Goal: Information Seeking & Learning: Check status

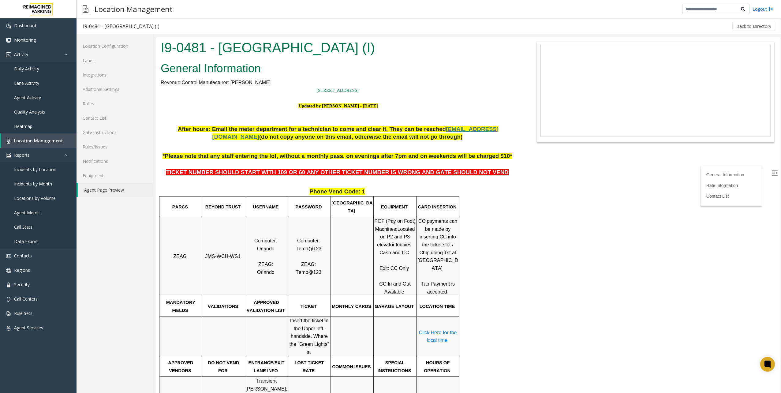
click at [597, 221] on body "I9-0481 - [GEOGRAPHIC_DATA] (I) General Information Revenue Control Manufacture…" at bounding box center [468, 214] width 624 height 355
click at [39, 72] on link "Daily Activity" at bounding box center [38, 68] width 76 height 14
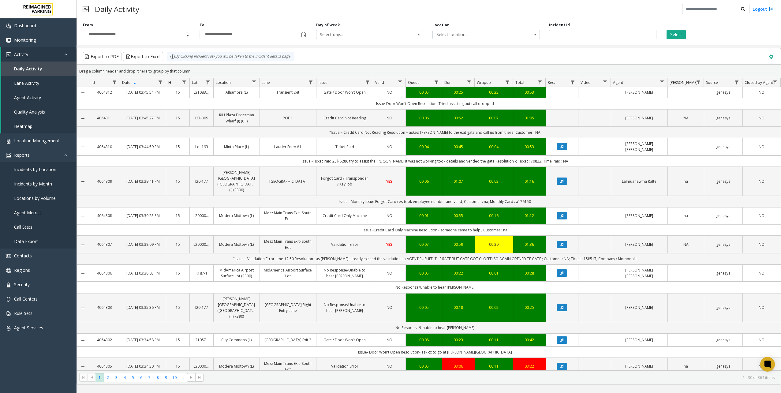
click at [769, 59] on button at bounding box center [771, 56] width 13 height 13
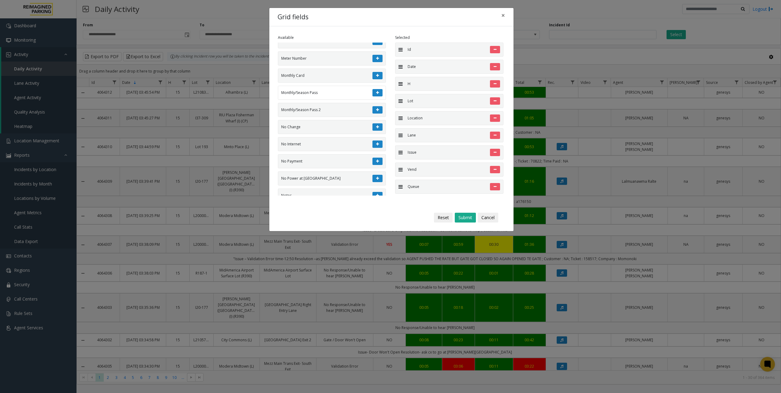
scroll to position [1200, 0]
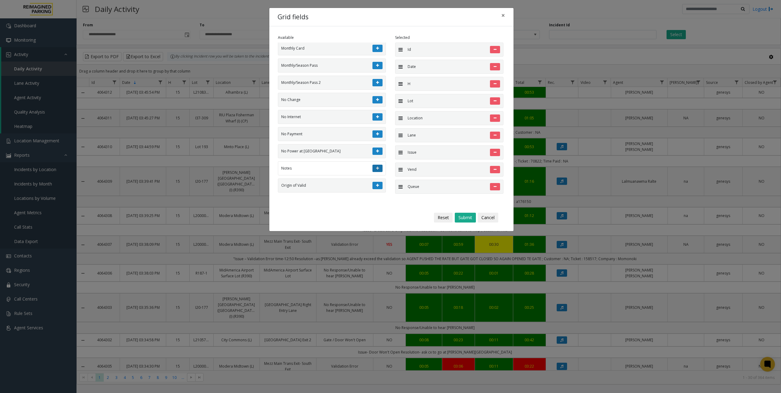
click at [375, 169] on button at bounding box center [377, 168] width 10 height 7
click at [466, 220] on button "Submit" at bounding box center [465, 218] width 21 height 10
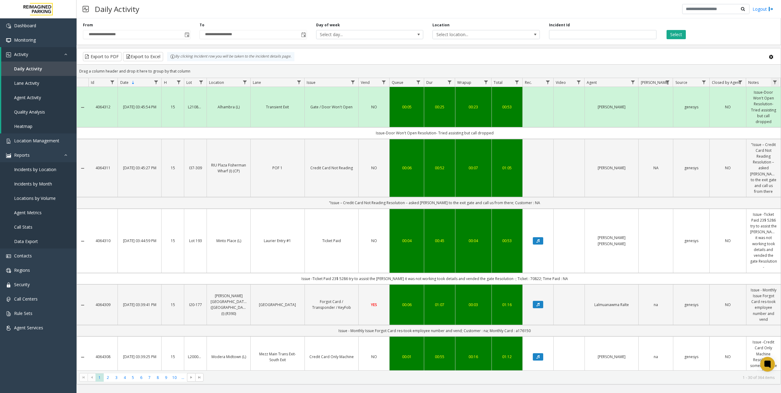
click at [773, 82] on span "Data table" at bounding box center [774, 82] width 5 height 5
click at [744, 112] on input "Notes Filter" at bounding box center [750, 108] width 52 height 10
type input "*"
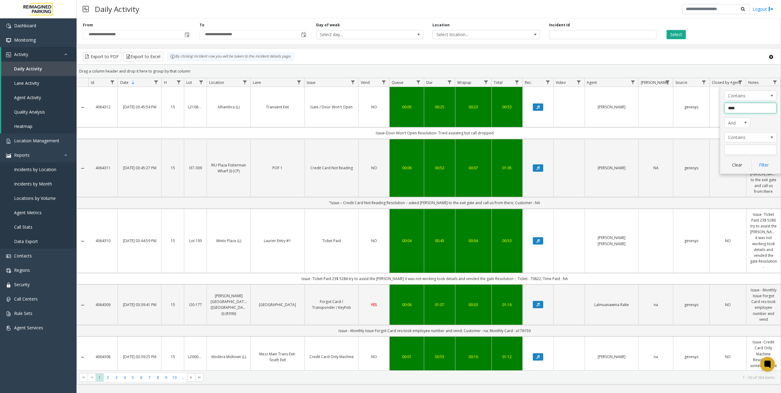
type input "****"
click at [734, 122] on span "And" at bounding box center [734, 123] width 20 height 10
click at [733, 138] on li "Or" at bounding box center [737, 140] width 24 height 8
click at [744, 152] on input "Notes Filter" at bounding box center [750, 149] width 52 height 10
type input "*"
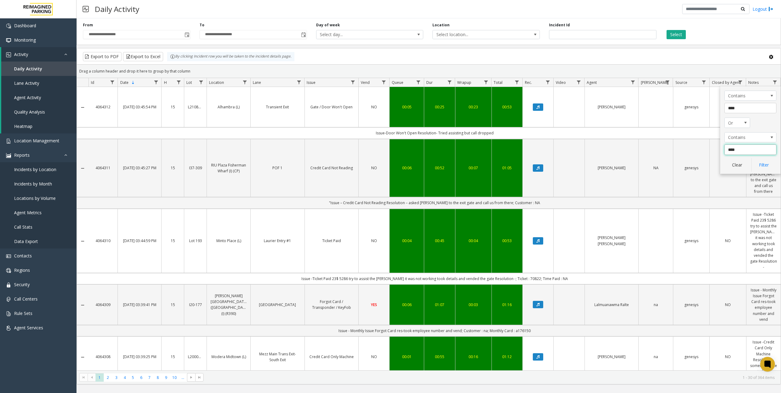
type input "*****"
click button "Filter" at bounding box center [763, 164] width 25 height 13
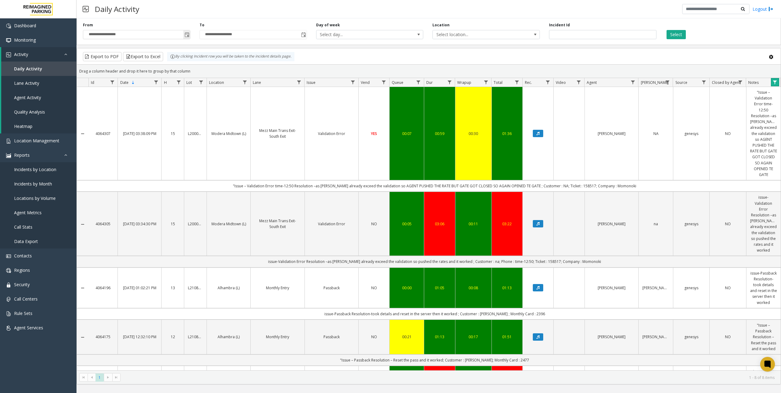
click at [186, 35] on span "Toggle popup" at bounding box center [186, 34] width 5 height 5
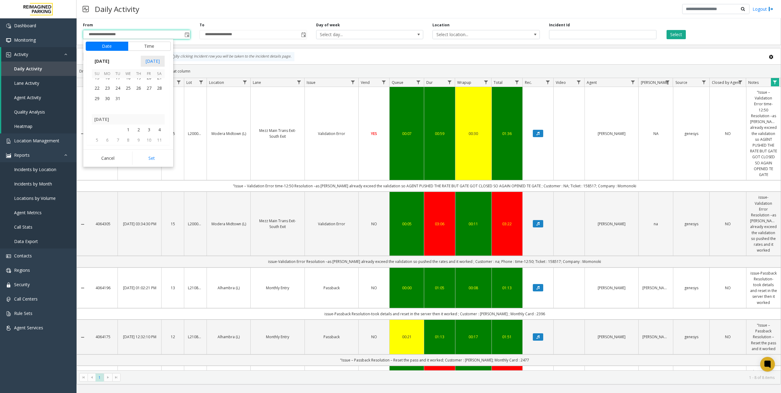
scroll to position [109167, 0]
click at [125, 121] on span "1" at bounding box center [128, 124] width 10 height 10
click at [154, 158] on button "Set" at bounding box center [151, 157] width 39 height 13
type input "**********"
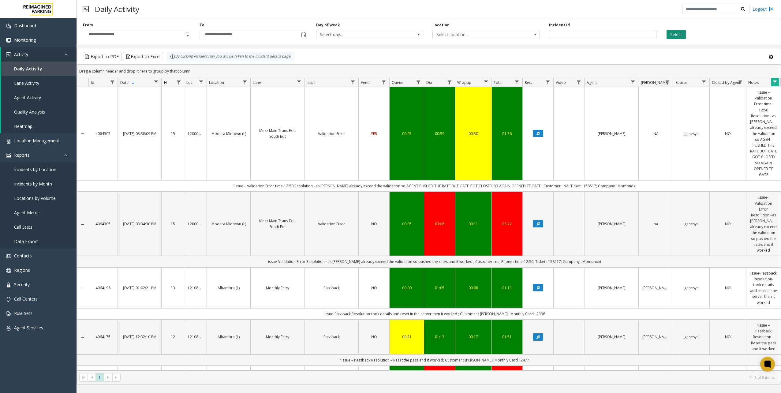
click at [677, 35] on button "Select" at bounding box center [675, 34] width 19 height 9
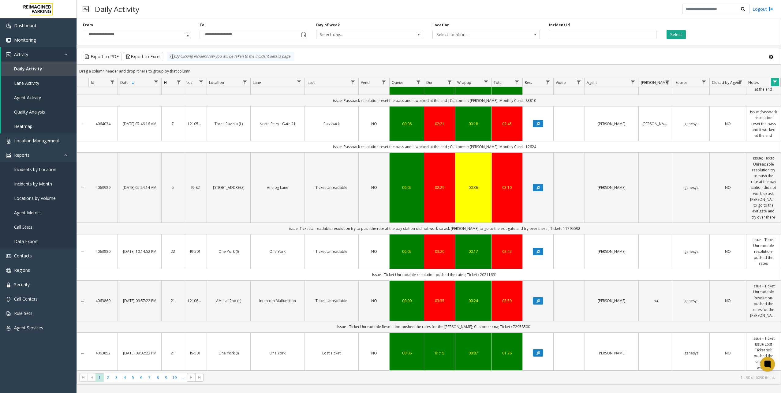
scroll to position [333, 0]
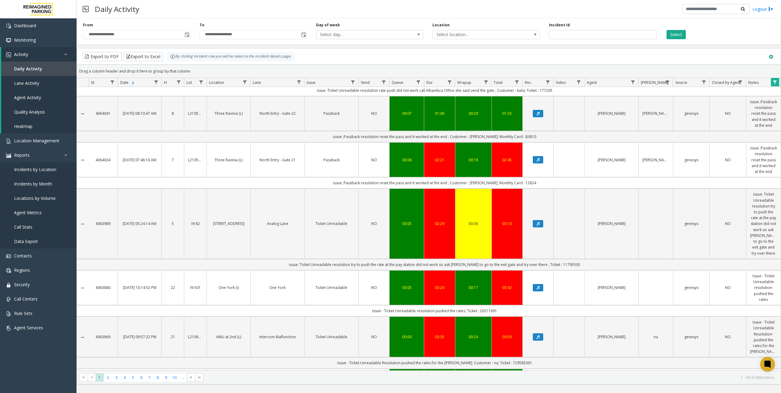
click at [771, 55] on span at bounding box center [770, 57] width 7 height 7
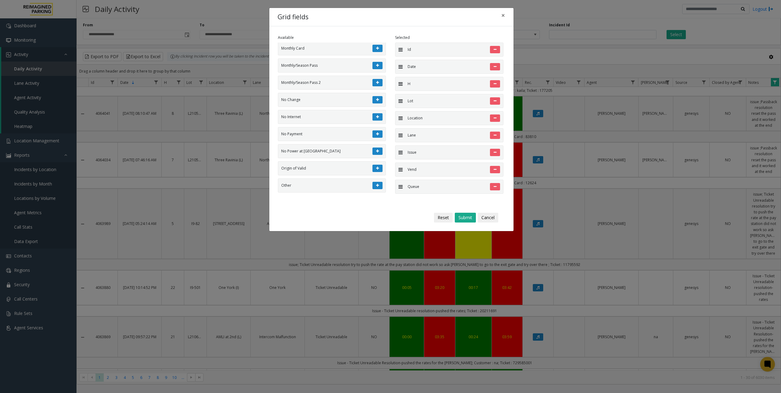
click at [742, 52] on div "Grid fields × Available Problem Group Call ID Session ID Voice Bot VB Conf ID V…" at bounding box center [390, 196] width 781 height 393
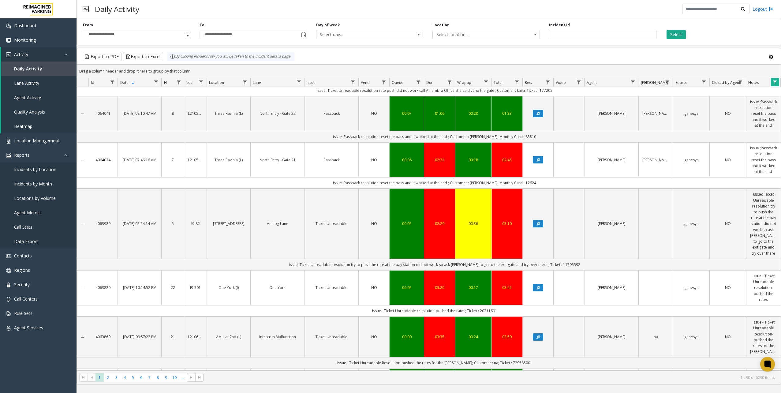
click at [772, 83] on span "Data table" at bounding box center [774, 82] width 5 height 5
click at [743, 146] on input "*****" at bounding box center [750, 149] width 52 height 10
type input "******"
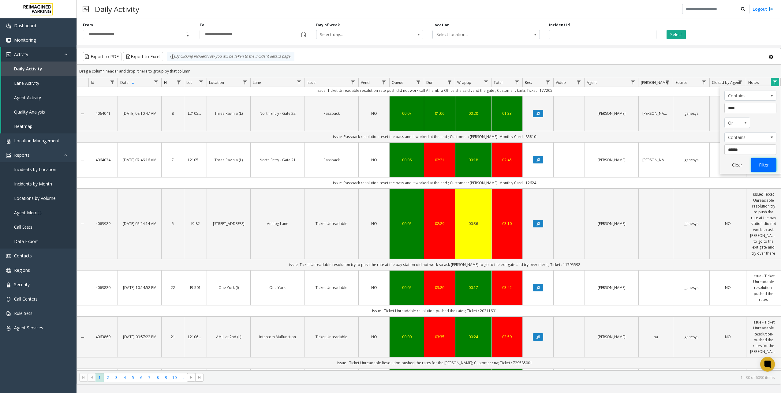
click at [762, 162] on button "Filter" at bounding box center [763, 164] width 25 height 13
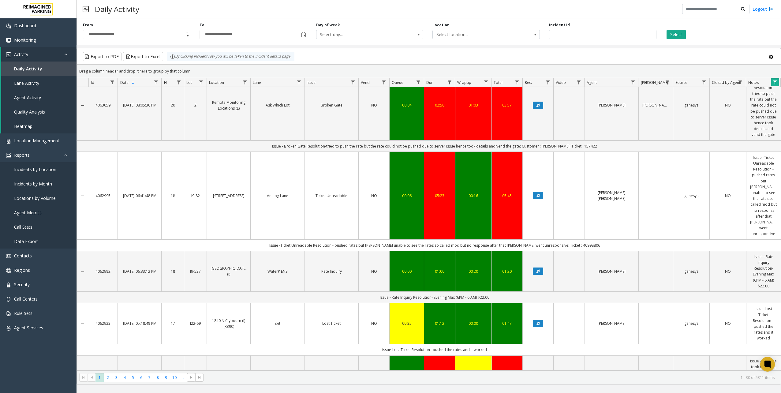
scroll to position [1643, 0]
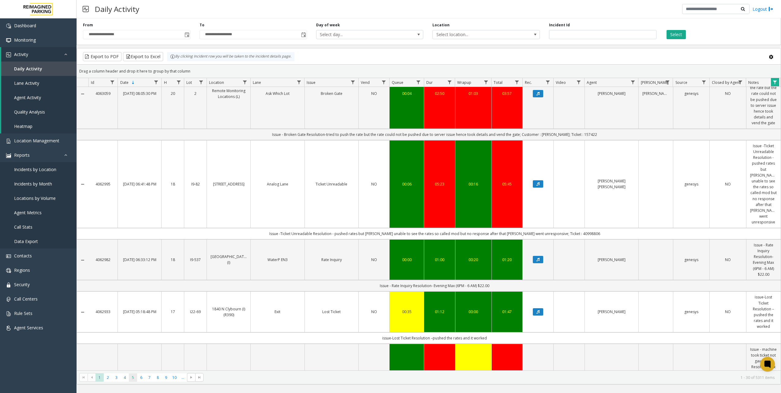
click at [132, 381] on span "5" at bounding box center [133, 377] width 8 height 8
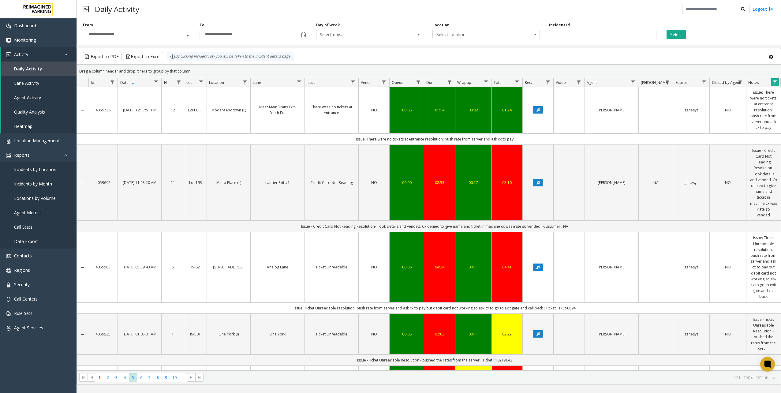
click at [777, 82] on link "Data table" at bounding box center [775, 82] width 8 height 8
click at [29, 80] on span "Lane Activity" at bounding box center [26, 83] width 25 height 6
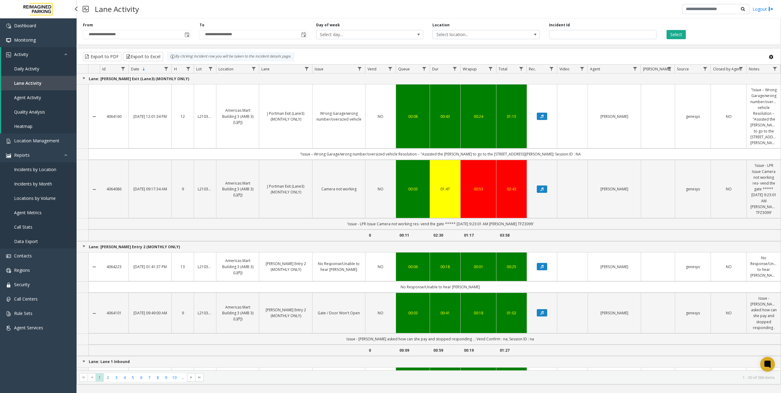
click at [31, 73] on link "Daily Activity" at bounding box center [38, 68] width 75 height 14
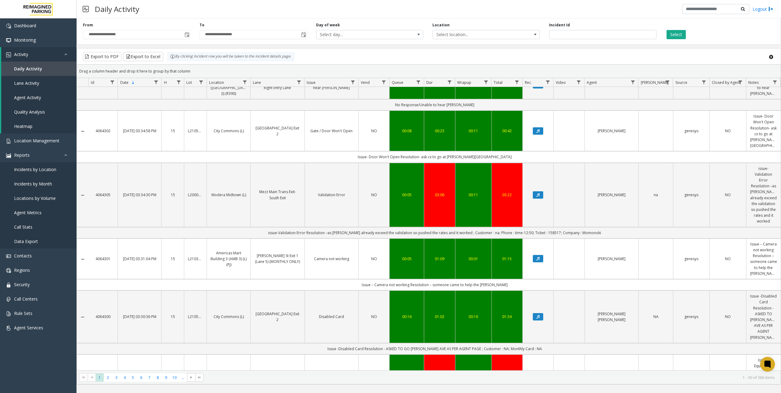
scroll to position [581, 0]
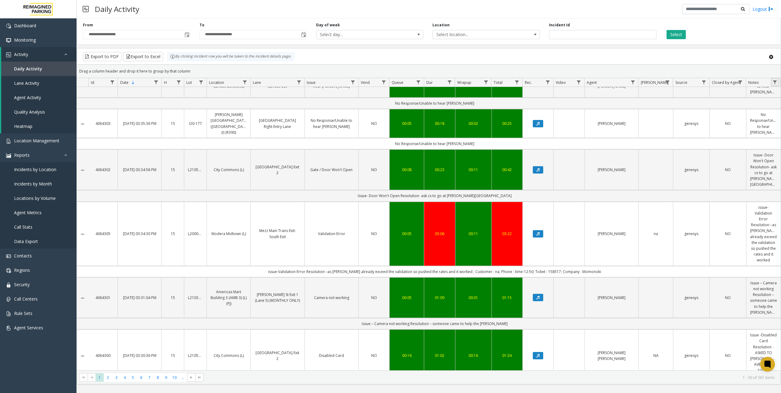
click at [774, 85] on link "Data table" at bounding box center [775, 82] width 8 height 8
click at [740, 105] on input "Notes Filter" at bounding box center [750, 108] width 52 height 10
type input "*"
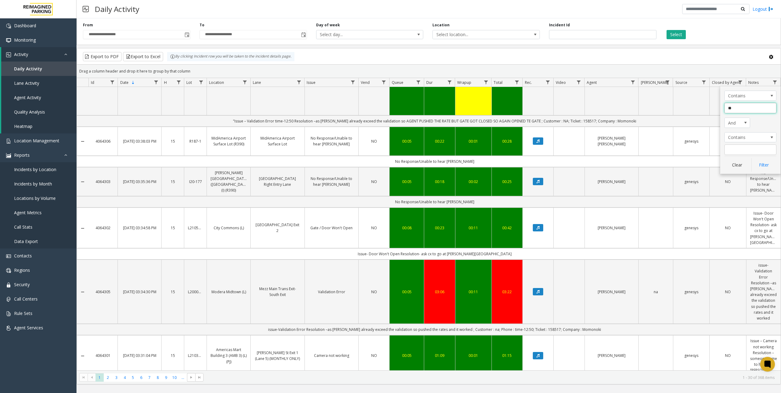
type input "*"
type input "******"
click at [184, 33] on span "Toggle popup" at bounding box center [186, 35] width 7 height 10
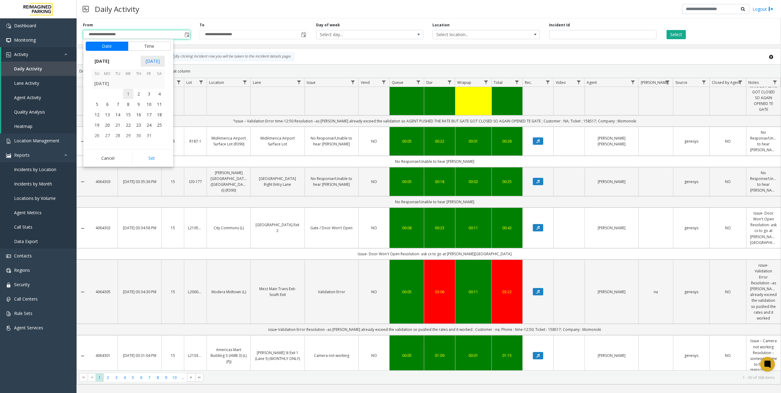
click at [126, 97] on span "1" at bounding box center [128, 94] width 10 height 10
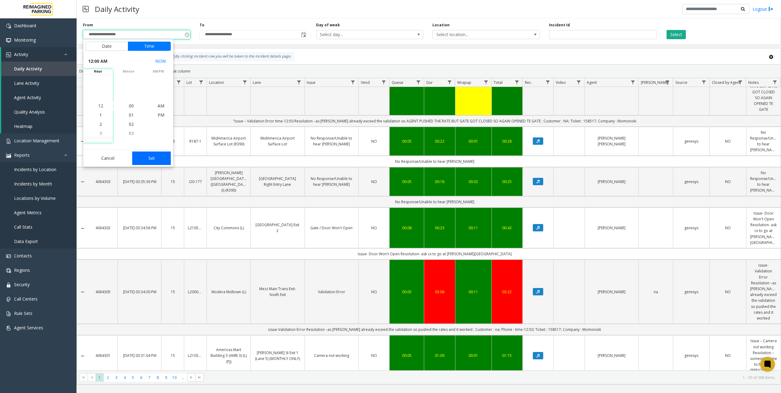
scroll to position [109208, 0]
click at [140, 151] on button "Set" at bounding box center [151, 157] width 39 height 13
type input "**********"
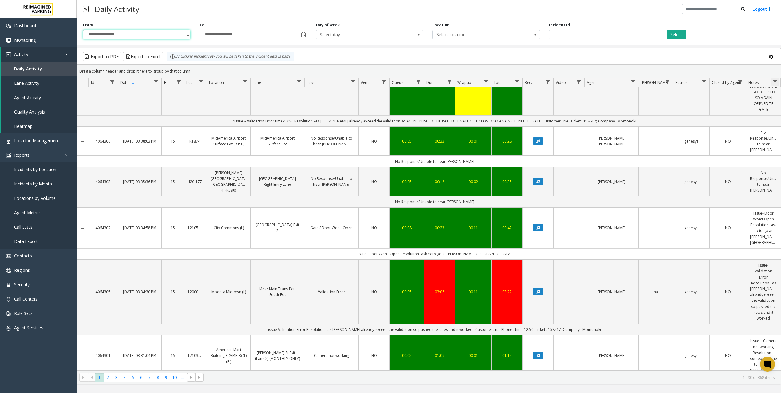
click at [777, 83] on span "Data table" at bounding box center [774, 82] width 5 height 5
click at [744, 110] on input "Notes Filter" at bounding box center [750, 108] width 52 height 10
type input "****"
click button "Filter" at bounding box center [763, 164] width 25 height 13
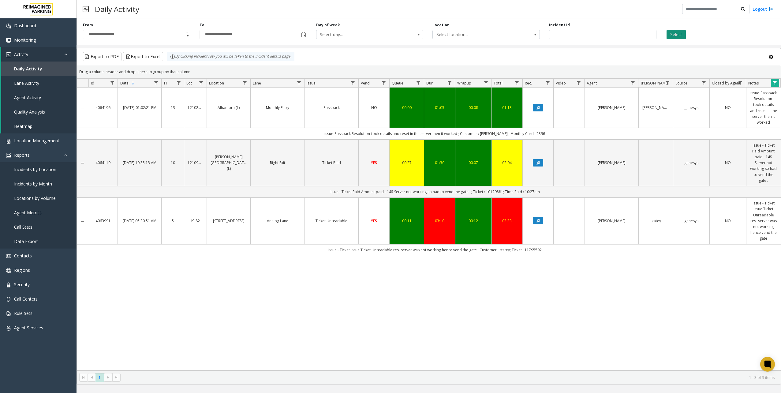
click at [673, 33] on button "Select" at bounding box center [675, 34] width 19 height 9
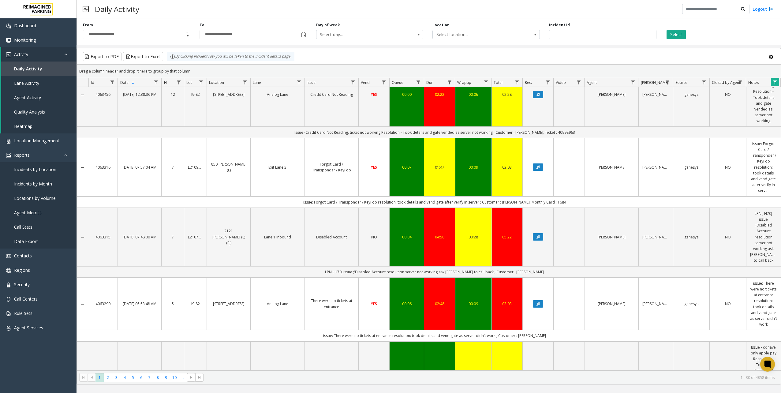
scroll to position [948, 0]
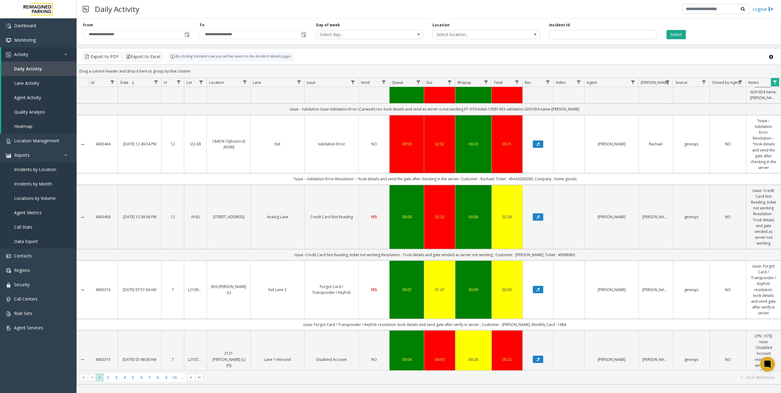
click at [773, 82] on span "Data table" at bounding box center [774, 82] width 5 height 5
click at [760, 108] on input "******" at bounding box center [750, 108] width 52 height 10
type input "****"
click button "Filter" at bounding box center [763, 164] width 25 height 13
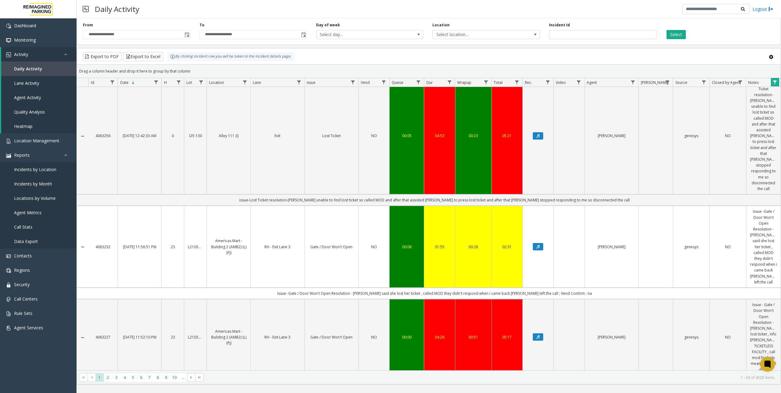
scroll to position [918, 0]
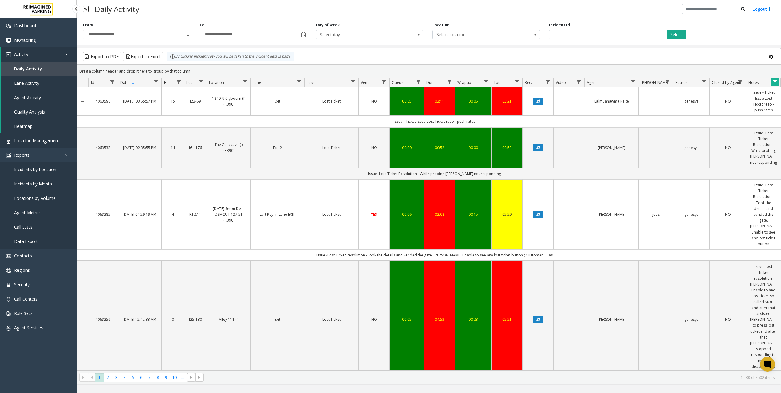
click at [44, 141] on span "Location Management" at bounding box center [36, 141] width 45 height 6
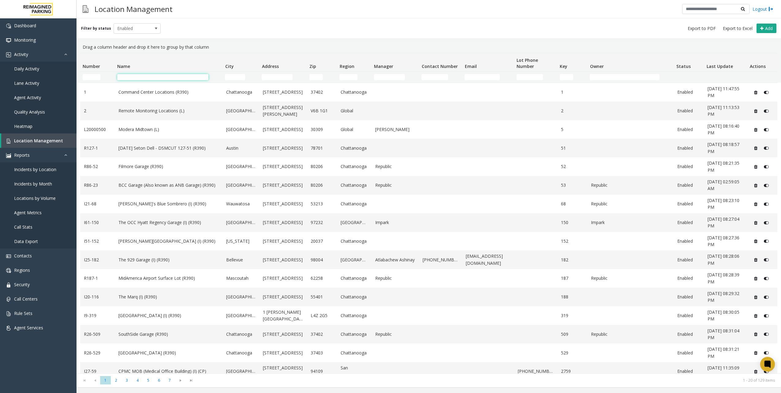
click at [164, 77] on input "Name Filter" at bounding box center [162, 77] width 91 height 6
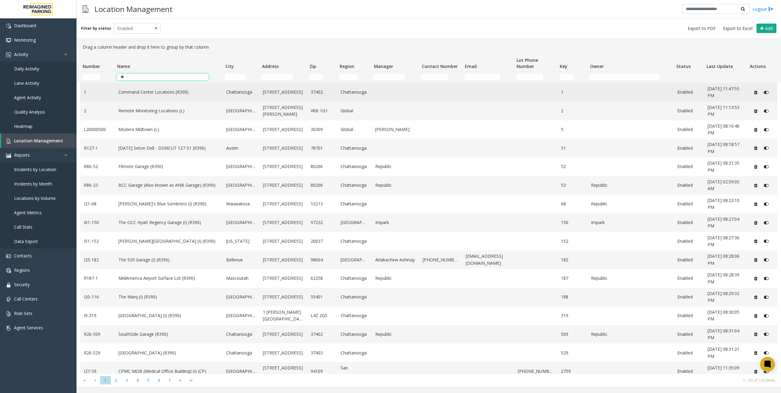
type input "*"
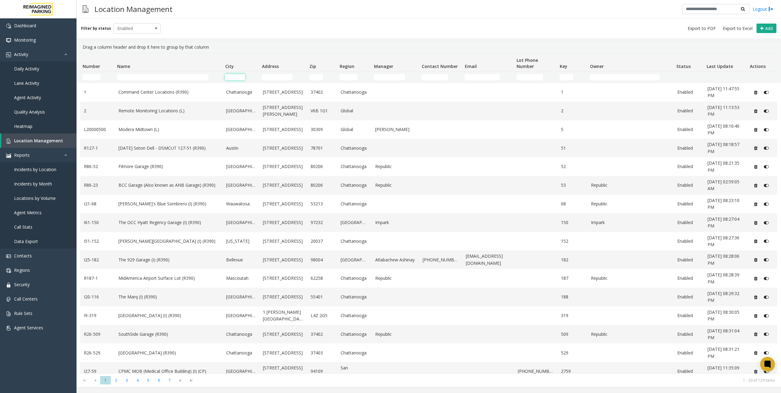
click at [230, 77] on input "City Filter" at bounding box center [235, 77] width 20 height 6
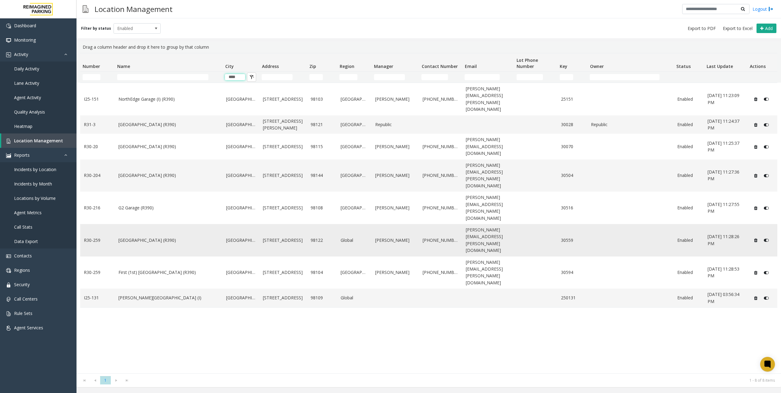
type input "****"
click at [154, 237] on link "[GEOGRAPHIC_DATA] (R390)" at bounding box center [168, 240] width 101 height 7
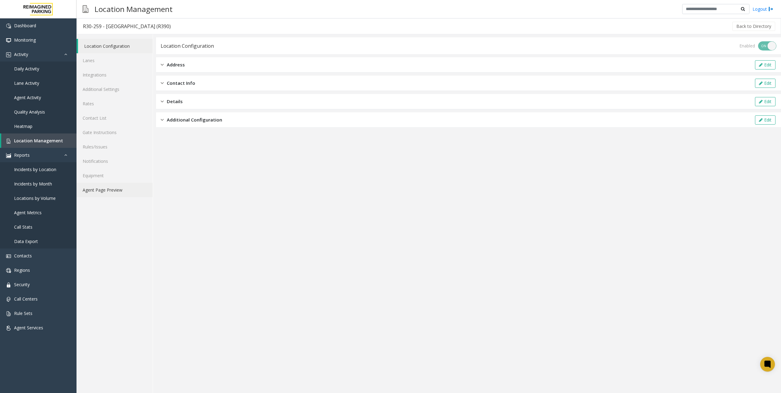
click at [105, 187] on link "Agent Page Preview" at bounding box center [114, 190] width 76 height 14
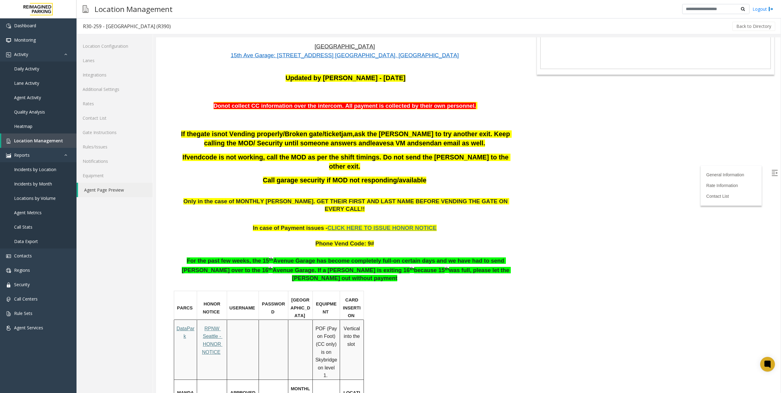
scroll to position [92, 0]
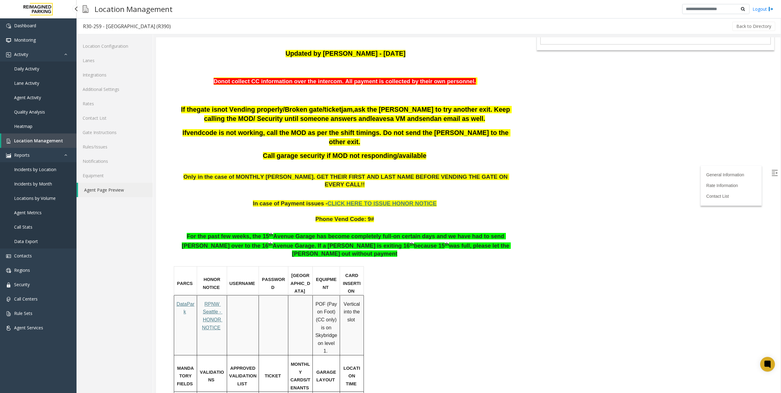
click at [35, 142] on span "Location Management" at bounding box center [38, 141] width 49 height 6
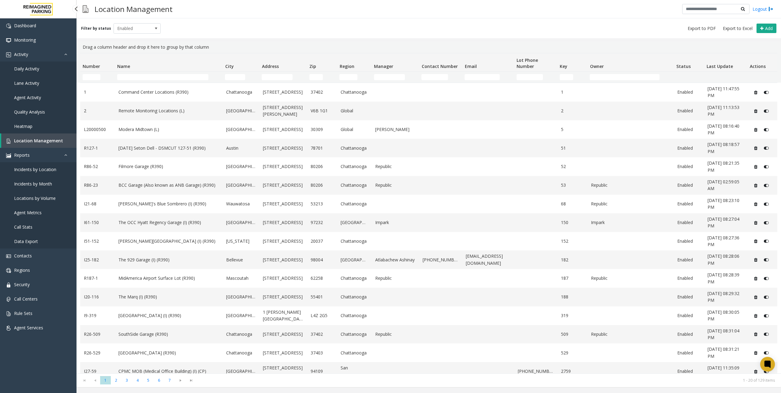
click at [22, 74] on link "Daily Activity" at bounding box center [38, 68] width 76 height 14
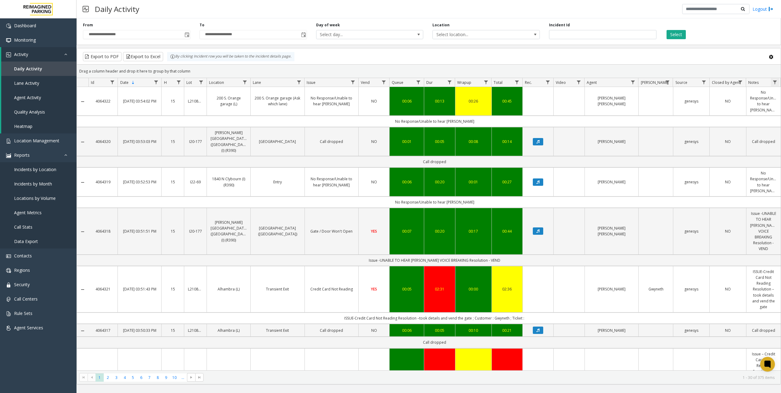
click at [773, 84] on span "Data table" at bounding box center [774, 82] width 5 height 5
click at [745, 106] on input "Notes Filter" at bounding box center [750, 108] width 52 height 10
type input "***"
click button "Filter" at bounding box center [763, 164] width 25 height 13
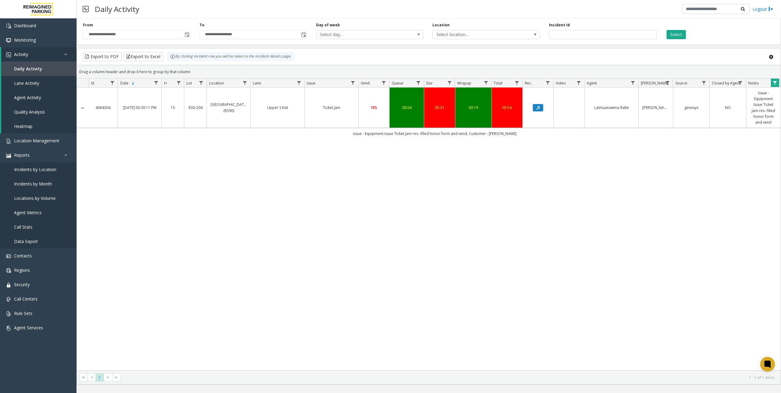
click at [770, 82] on th "Notes" at bounding box center [762, 83] width 35 height 9
click at [776, 82] on span "Data table" at bounding box center [774, 82] width 5 height 5
click at [741, 108] on input "*****" at bounding box center [750, 108] width 52 height 10
type input "******"
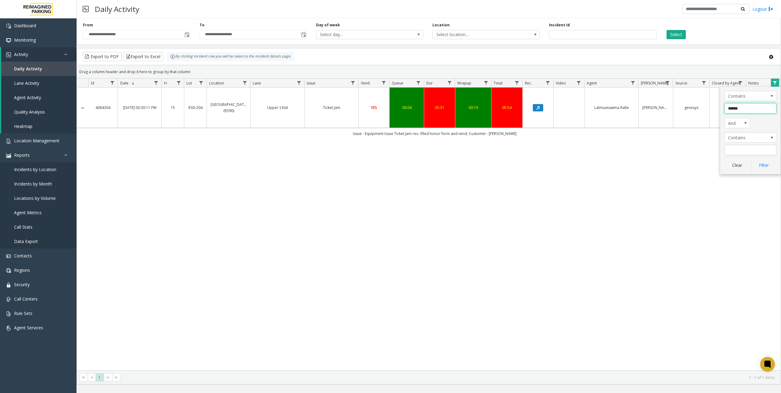
click button "Filter" at bounding box center [763, 164] width 25 height 13
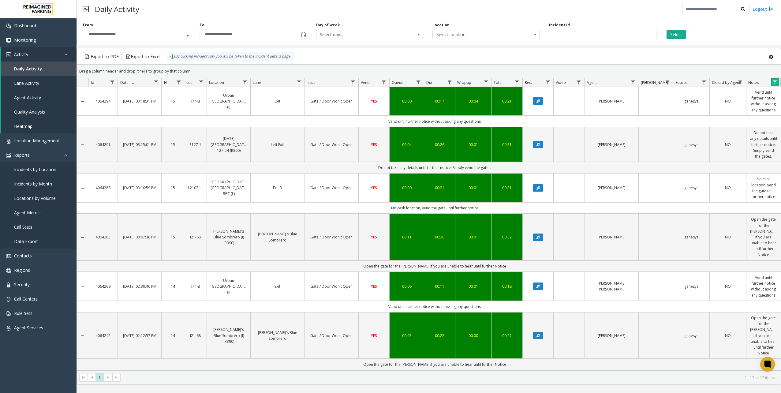
click at [772, 81] on link "Data table" at bounding box center [775, 82] width 8 height 8
click at [755, 110] on input "******" at bounding box center [750, 108] width 52 height 10
type input "*****"
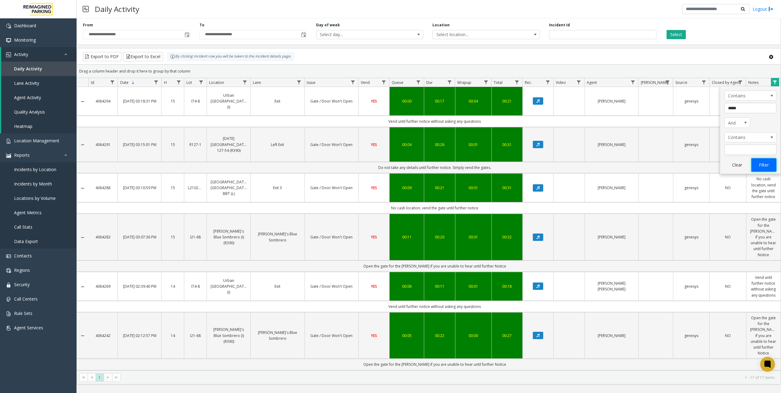
click at [766, 161] on button "Filter" at bounding box center [763, 164] width 25 height 13
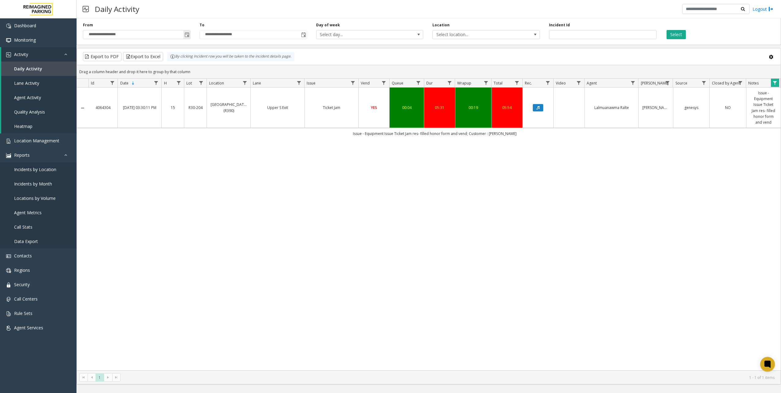
click at [167, 37] on input "**********" at bounding box center [136, 34] width 107 height 9
click at [185, 35] on span "Toggle popup" at bounding box center [186, 34] width 5 height 5
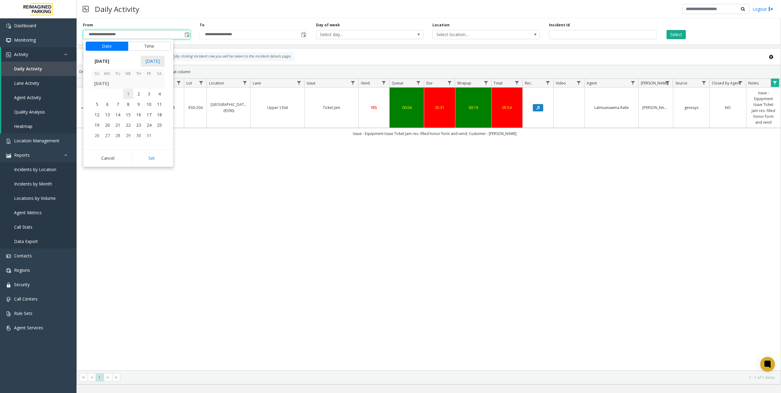
click at [129, 94] on span "1" at bounding box center [128, 94] width 10 height 10
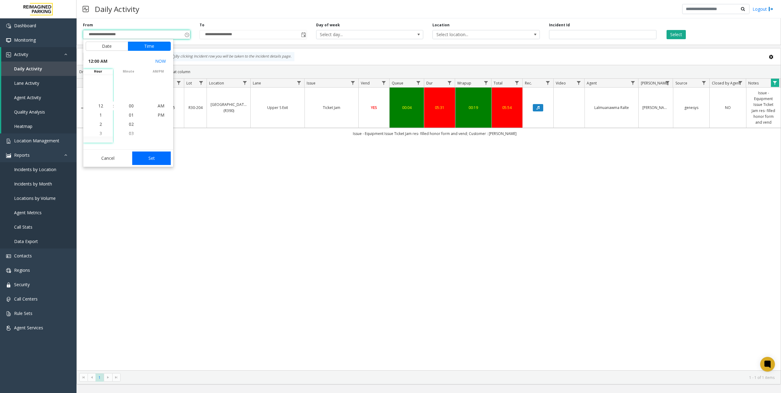
click at [168, 156] on button "Set" at bounding box center [151, 157] width 39 height 13
type input "**********"
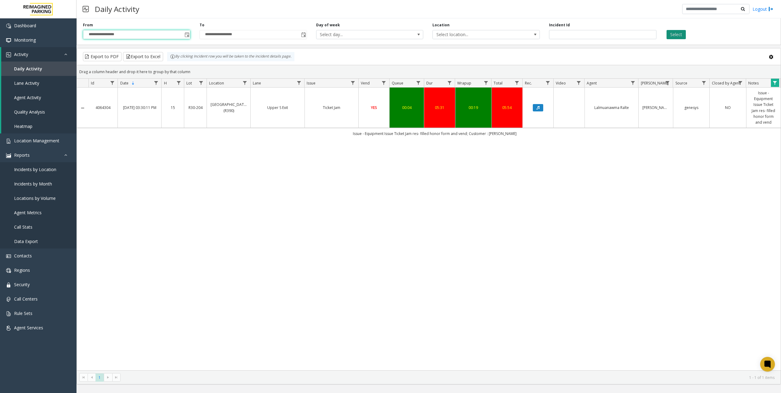
click at [681, 35] on button "Select" at bounding box center [675, 34] width 19 height 9
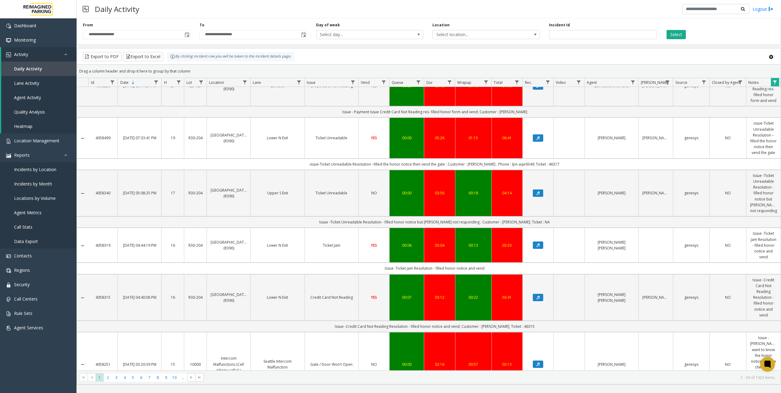
scroll to position [1637, 0]
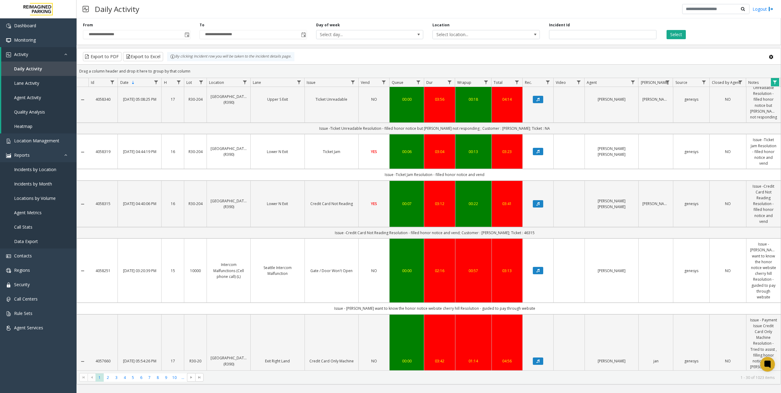
click at [378, 303] on td "Issue - [PERSON_NAME] want to know the honor notice website cherry hill Resolut…" at bounding box center [434, 308] width 692 height 11
click at [481, 303] on td "Issue - [PERSON_NAME] want to know the honor notice website cherry hill Resolut…" at bounding box center [434, 308] width 692 height 11
click at [522, 303] on td "Issue - [PERSON_NAME] want to know the honor notice website cherry hill Resolut…" at bounding box center [434, 308] width 692 height 11
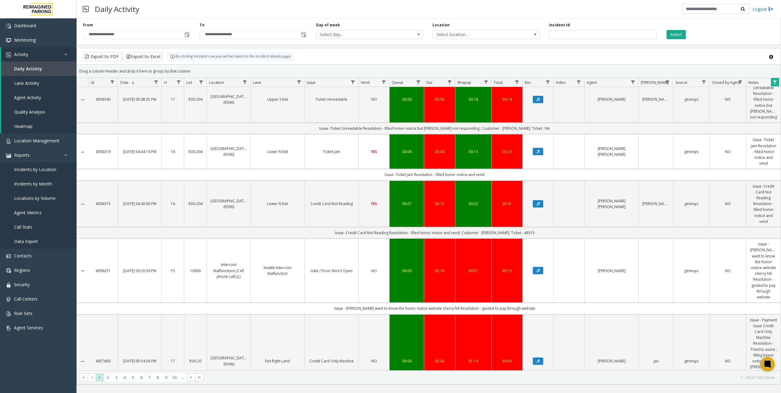
click at [522, 303] on td "Issue - [PERSON_NAME] want to know the honor notice website cherry hill Resolut…" at bounding box center [434, 308] width 692 height 11
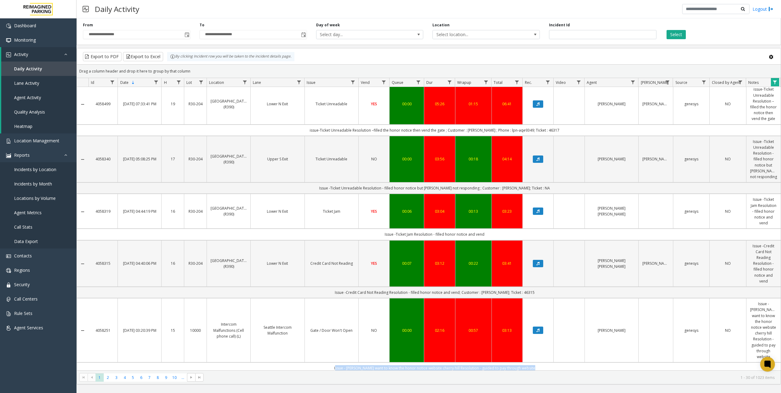
scroll to position [1576, 0]
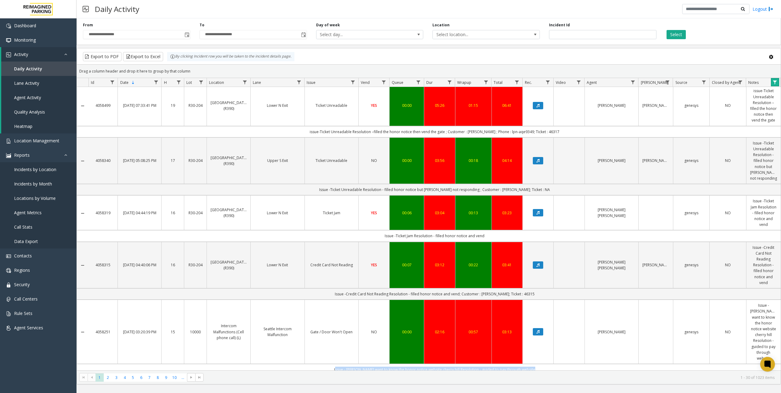
click at [778, 79] on link "Data table" at bounding box center [775, 82] width 8 height 8
click at [755, 115] on div "Contains ***** And Contains Clear Filter" at bounding box center [750, 130] width 61 height 88
click at [743, 162] on button "Clear" at bounding box center [736, 164] width 25 height 13
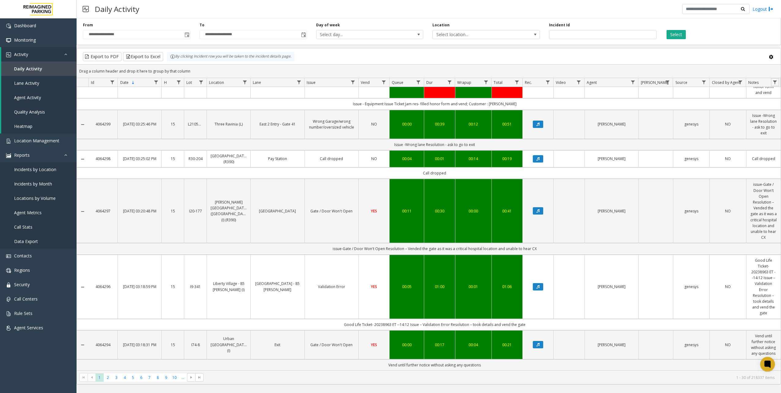
scroll to position [1302, 0]
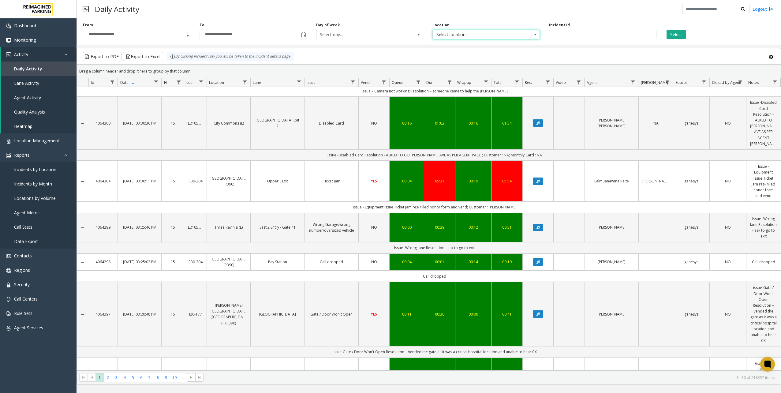
click at [476, 36] on span "Select location..." at bounding box center [475, 34] width 85 height 9
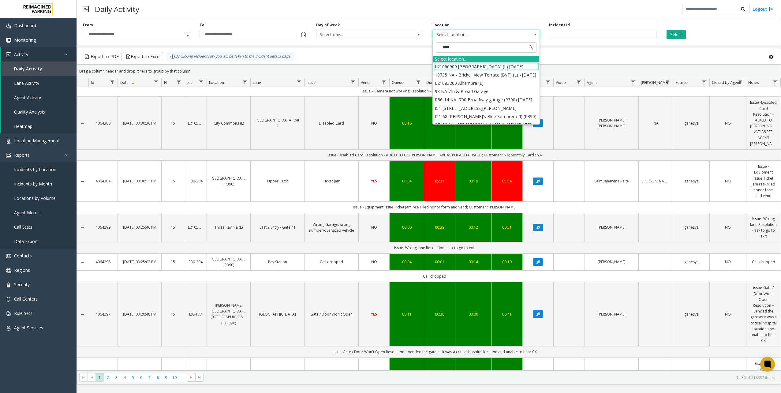
type input "*****"
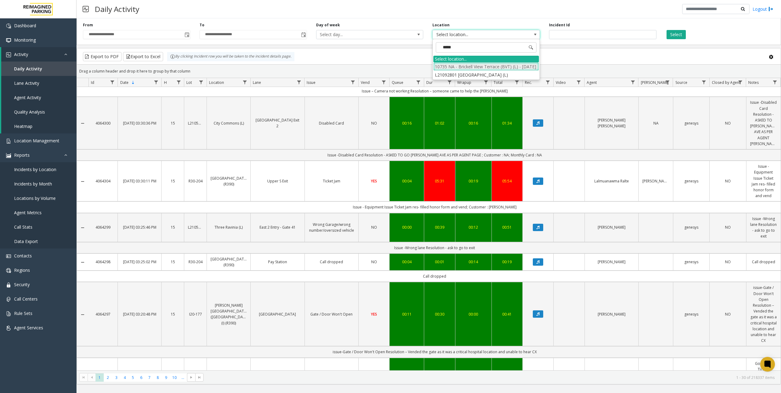
click at [490, 67] on li "10735 NA - Brickell View Terrace (BVT) (L) - [DATE]" at bounding box center [486, 66] width 106 height 8
click at [684, 39] on div "**********" at bounding box center [428, 30] width 704 height 29
click at [680, 32] on button "Select" at bounding box center [675, 34] width 19 height 9
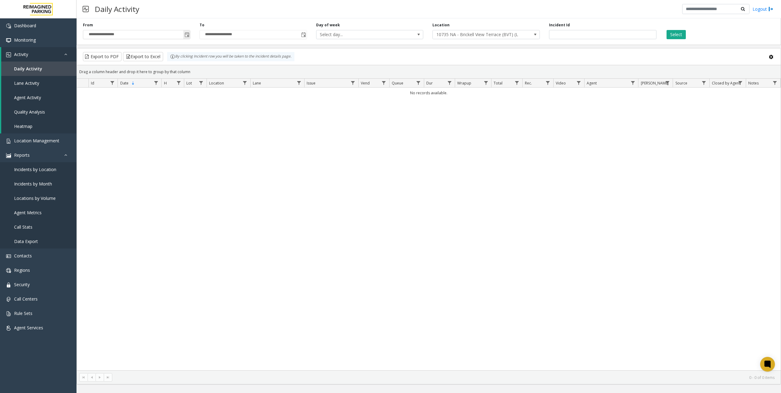
click at [187, 35] on span "Toggle popup" at bounding box center [186, 34] width 5 height 5
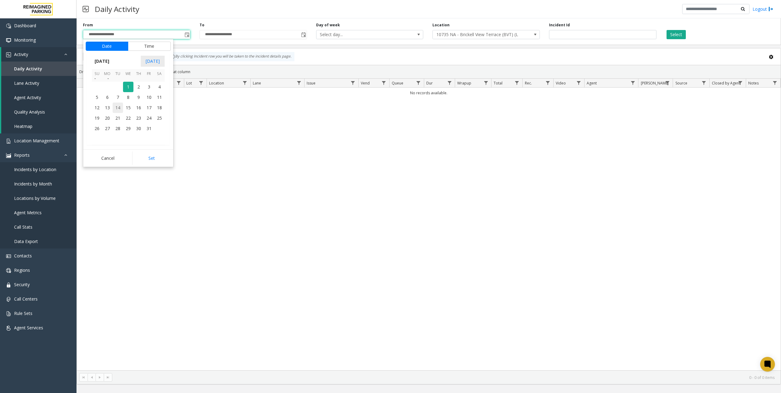
scroll to position [109198, 0]
click at [127, 98] on span "1" at bounding box center [128, 94] width 10 height 10
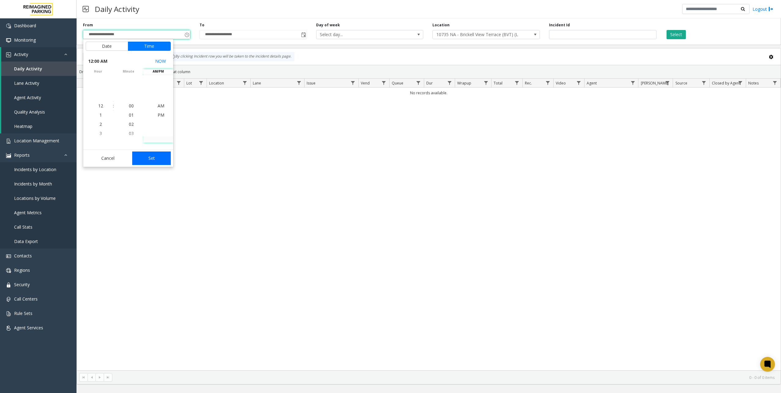
click at [151, 154] on button "Set" at bounding box center [151, 157] width 39 height 13
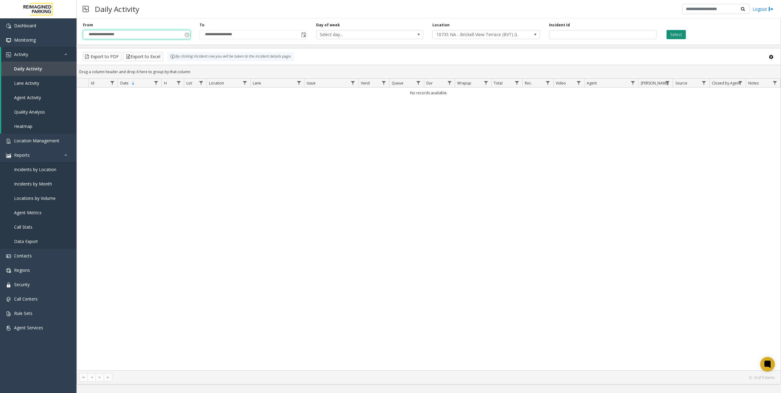
click at [675, 34] on button "Select" at bounding box center [675, 34] width 19 height 9
click at [678, 27] on div "Select" at bounding box center [719, 30] width 117 height 17
click at [504, 32] on span "10735 NA - Brickell View Terrace (BVT) (L) - [DATE]" at bounding box center [475, 34] width 85 height 9
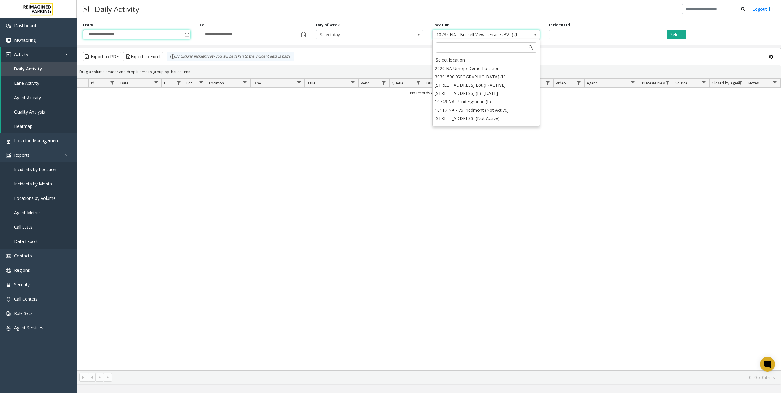
scroll to position [969, 0]
click at [485, 50] on input at bounding box center [486, 47] width 101 height 10
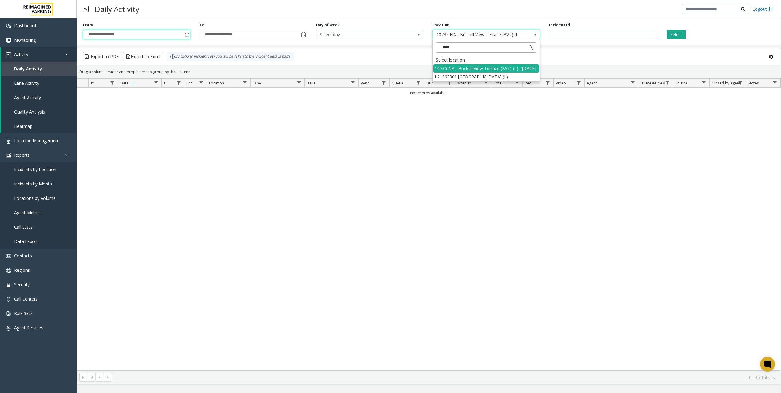
type input "*****"
click at [493, 81] on li "L21092801 [GEOGRAPHIC_DATA] (L)" at bounding box center [486, 76] width 106 height 8
click at [671, 35] on button "Select" at bounding box center [675, 34] width 19 height 9
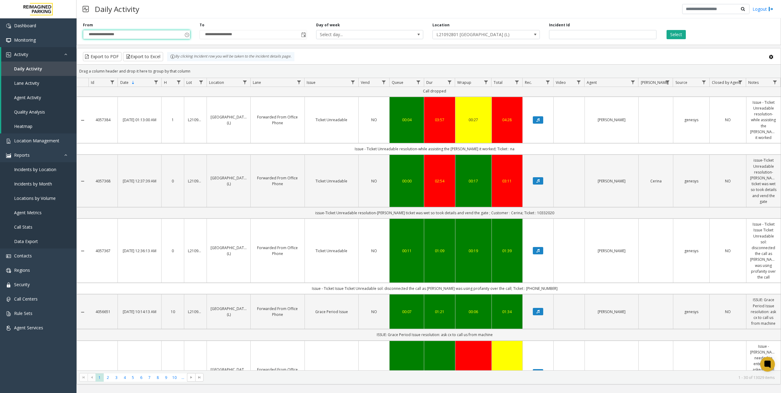
scroll to position [1525, 0]
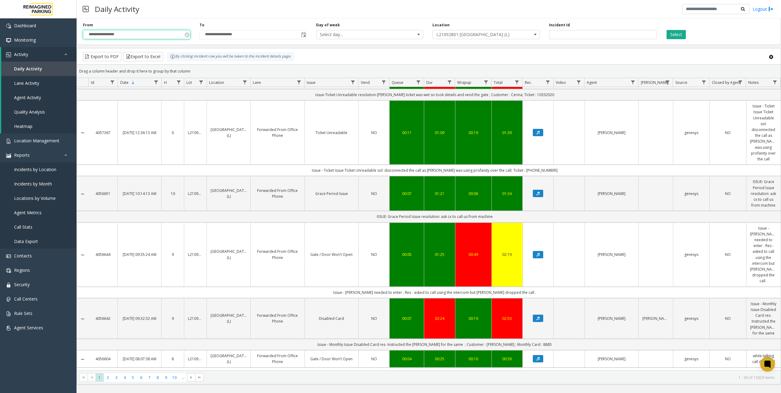
click at [154, 382] on kendo-pager "* * * * * * * * * ** *** 1 2 3 4 5 6 7 8 9 10 ... 1 - 30 of 13029 items" at bounding box center [429, 377] width 704 height 14
click at [141, 380] on span "6" at bounding box center [141, 377] width 8 height 8
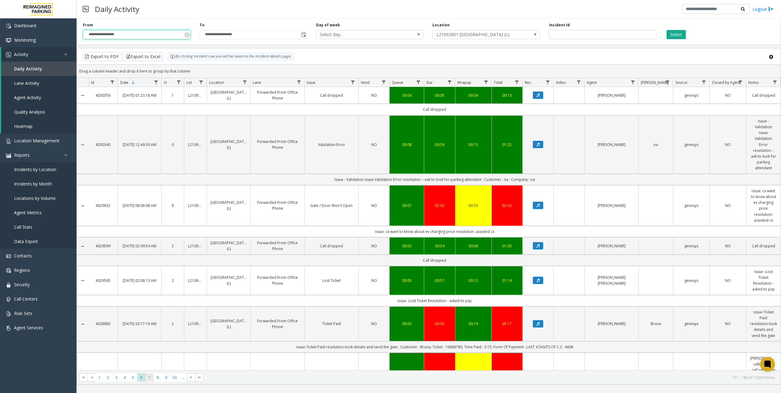
click at [152, 378] on span "7" at bounding box center [149, 377] width 8 height 8
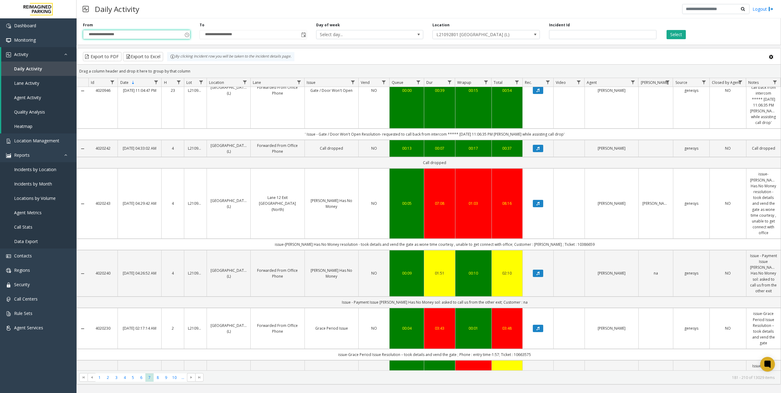
scroll to position [214, 0]
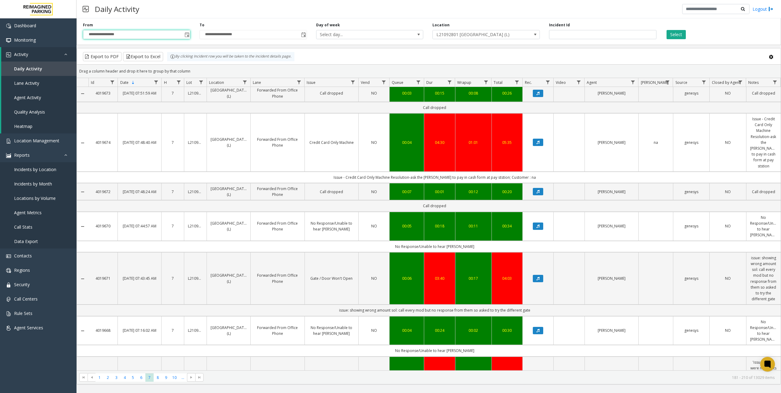
scroll to position [1431, 0]
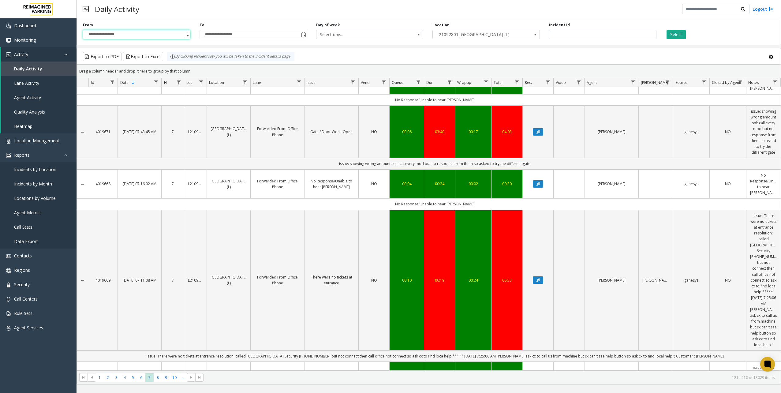
click at [400, 350] on td "'issue: There were no tickets at entrance resolution: called [GEOGRAPHIC_DATA] …" at bounding box center [434, 355] width 692 height 11
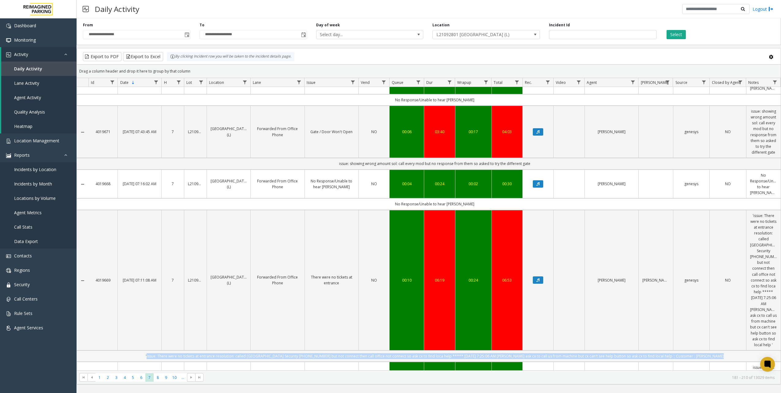
click at [400, 350] on td "'issue: There were no tickets at entrance resolution: called [GEOGRAPHIC_DATA] …" at bounding box center [434, 355] width 692 height 11
click at [536, 278] on icon "Data table" at bounding box center [537, 280] width 3 height 4
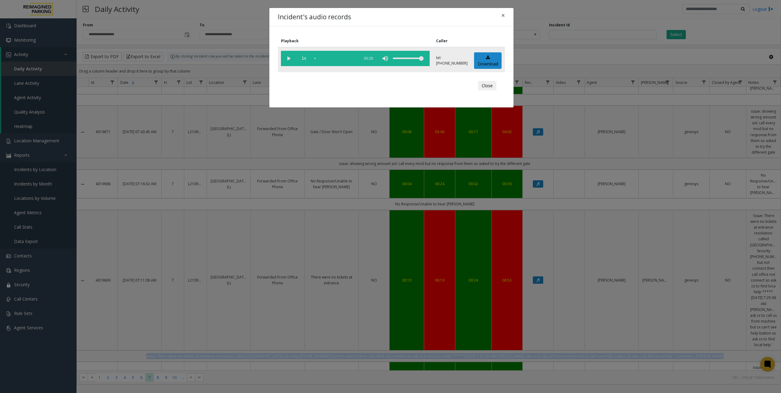
click at [291, 58] on vg-play-pause at bounding box center [288, 58] width 15 height 15
click at [320, 58] on div "scrub bar" at bounding box center [335, 58] width 42 height 15
click at [326, 58] on div "scrub bar" at bounding box center [335, 58] width 42 height 15
click at [331, 58] on div "scrub bar" at bounding box center [335, 58] width 42 height 15
click at [487, 86] on button "Close" at bounding box center [487, 86] width 18 height 10
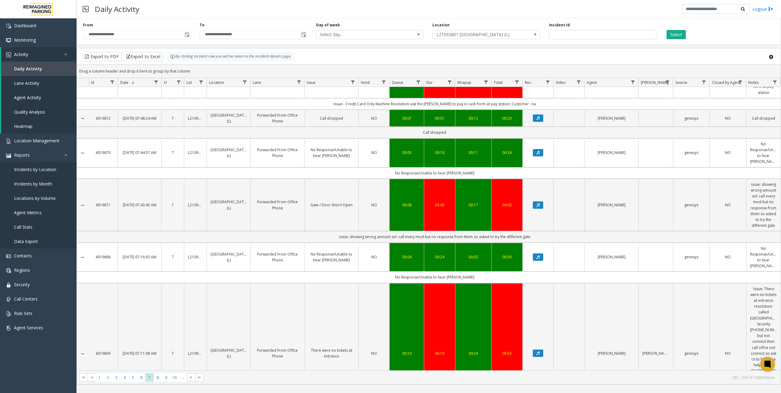
scroll to position [1309, 0]
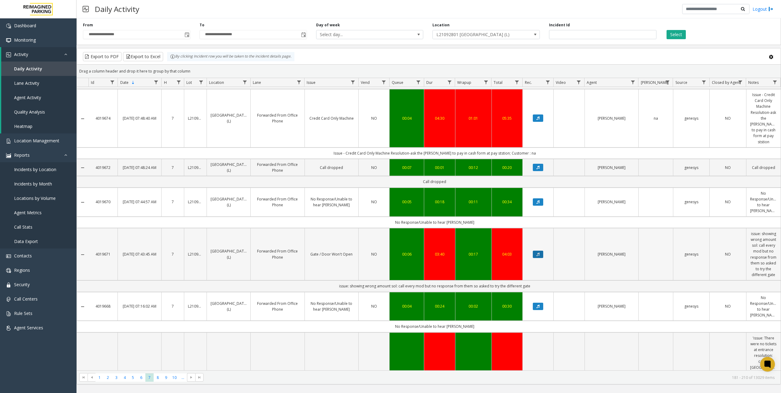
click at [536, 252] on icon "Data table" at bounding box center [537, 254] width 3 height 4
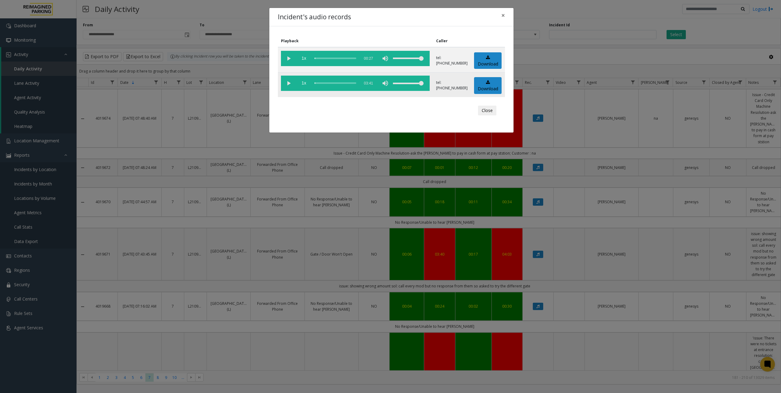
click at [287, 84] on vg-play-pause at bounding box center [288, 83] width 15 height 15
click at [321, 81] on div "scrub bar" at bounding box center [335, 83] width 42 height 15
click at [329, 84] on div "scrub bar" at bounding box center [335, 83] width 42 height 15
click at [336, 83] on div "scrub bar" at bounding box center [335, 83] width 42 height 15
click at [486, 111] on button "Close" at bounding box center [487, 111] width 18 height 10
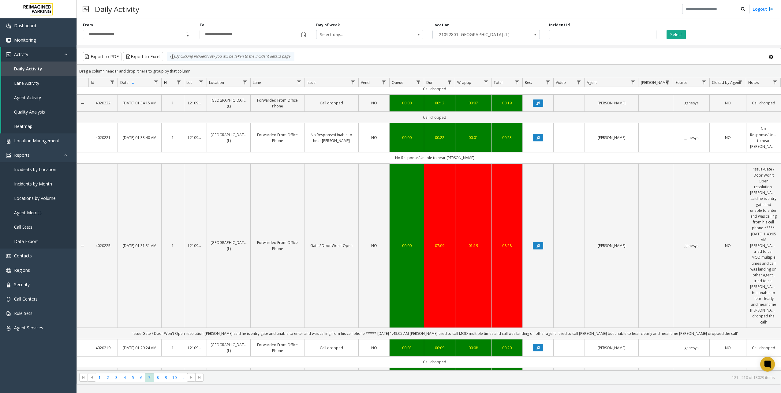
scroll to position [514, 0]
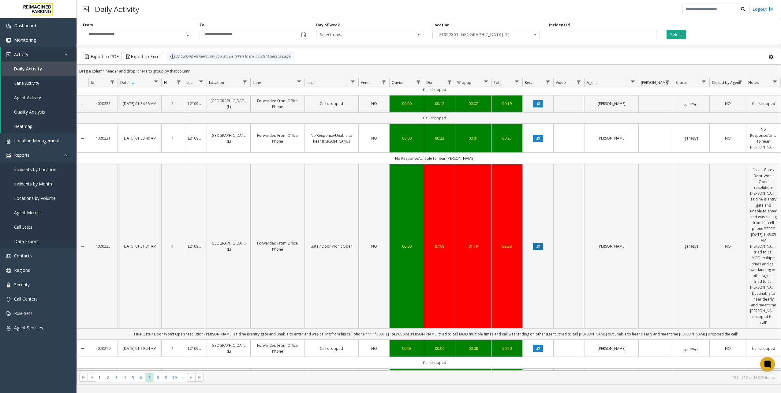
click at [533, 243] on button "Data table" at bounding box center [538, 246] width 10 height 7
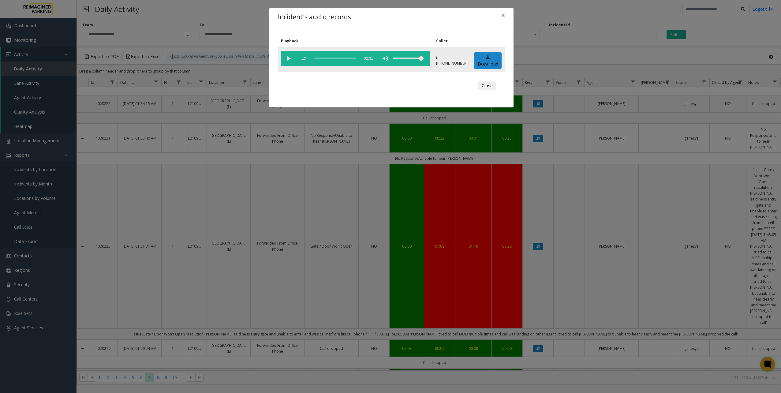
click at [287, 61] on vg-play-pause at bounding box center [288, 58] width 15 height 15
click at [328, 58] on div "scrub bar" at bounding box center [335, 58] width 42 height 15
click at [488, 89] on button "Close" at bounding box center [487, 86] width 18 height 10
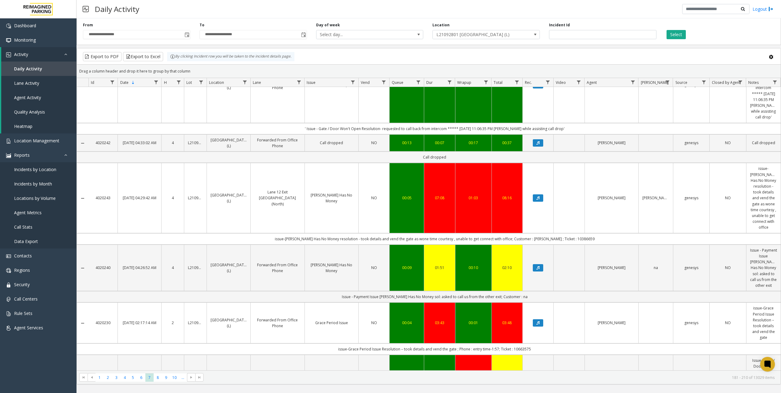
scroll to position [147, 0]
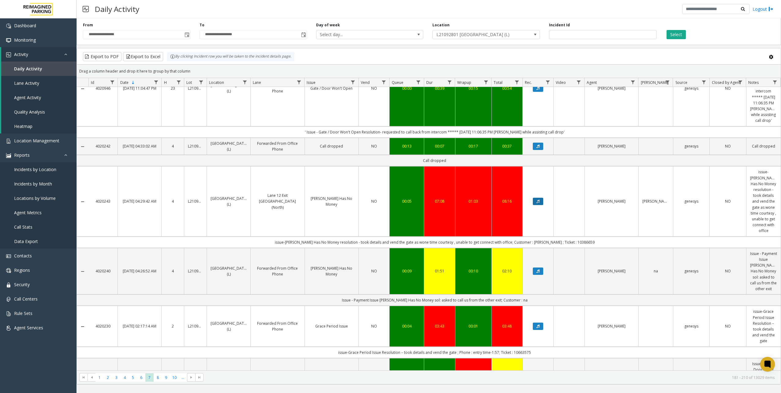
click at [536, 203] on icon "Data table" at bounding box center [537, 201] width 3 height 4
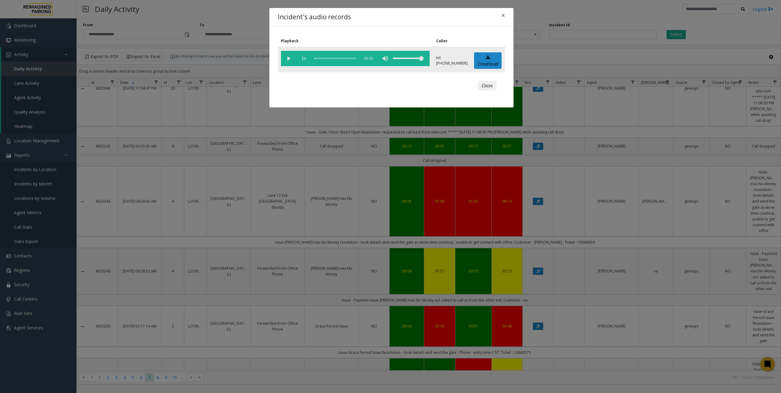
click at [284, 57] on vg-play-pause at bounding box center [288, 58] width 15 height 15
click at [337, 59] on div "scrub bar" at bounding box center [335, 58] width 42 height 15
click at [478, 82] on button "Close" at bounding box center [487, 86] width 18 height 10
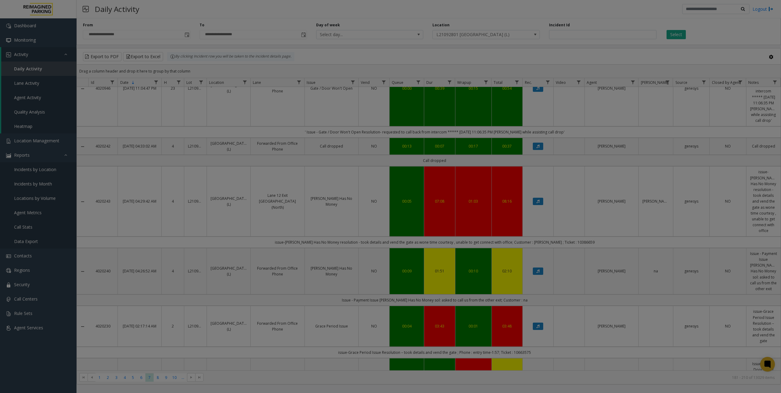
click at [484, 83] on body "**********" at bounding box center [390, 196] width 781 height 393
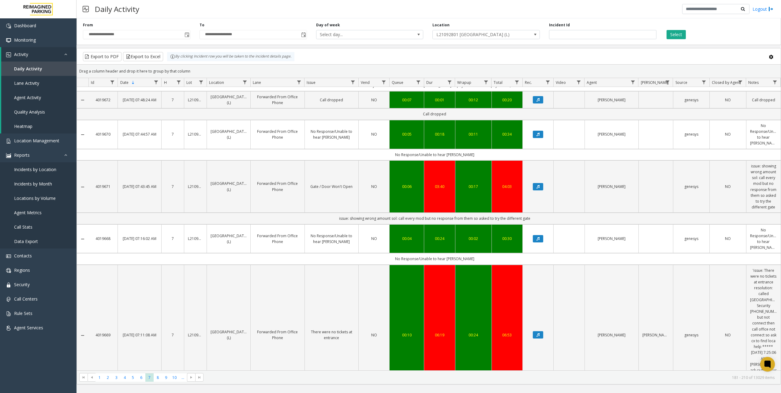
scroll to position [1431, 0]
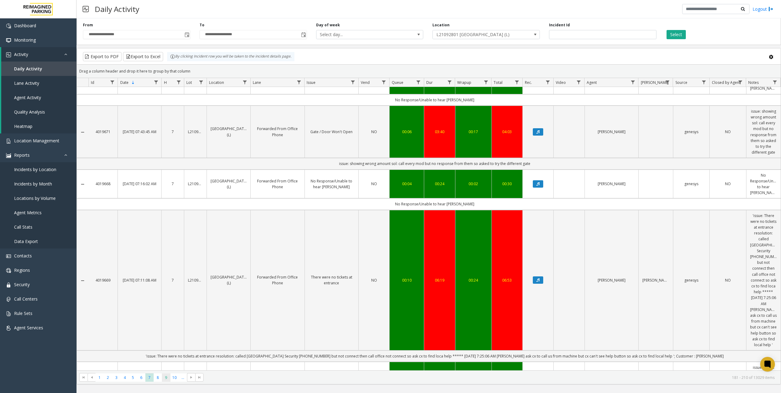
click at [164, 381] on span "9" at bounding box center [166, 377] width 8 height 8
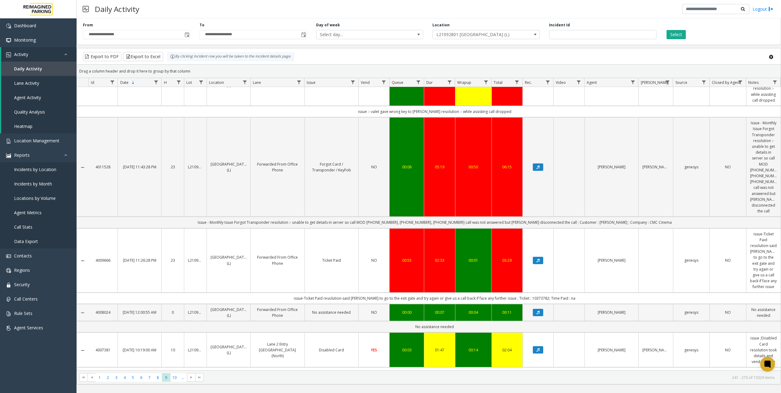
scroll to position [122, 0]
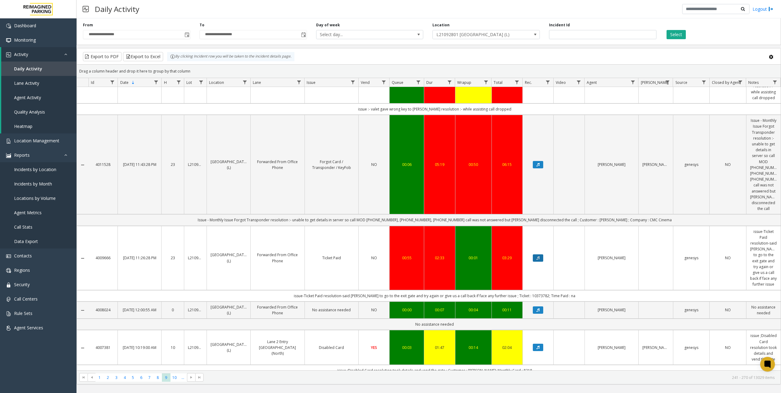
click at [536, 256] on icon "Data table" at bounding box center [537, 258] width 3 height 4
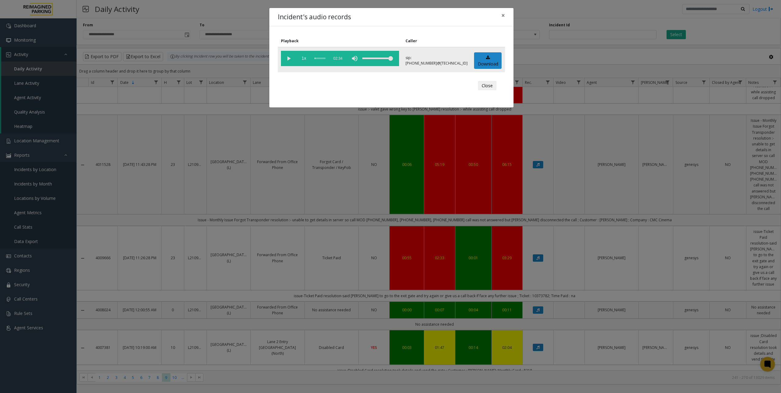
click at [288, 58] on vg-play-pause at bounding box center [288, 58] width 15 height 15
click at [319, 58] on vg-controls "1x 02:34" at bounding box center [340, 58] width 118 height 15
click at [313, 58] on vg-controls "1x 02:34" at bounding box center [340, 58] width 118 height 15
click at [485, 89] on button "Close" at bounding box center [487, 86] width 18 height 10
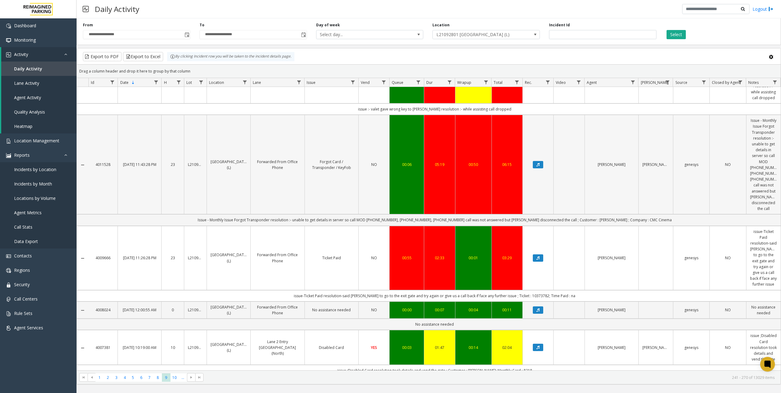
click at [533, 149] on td "Data table" at bounding box center [537, 164] width 31 height 99
